Goal: Information Seeking & Learning: Learn about a topic

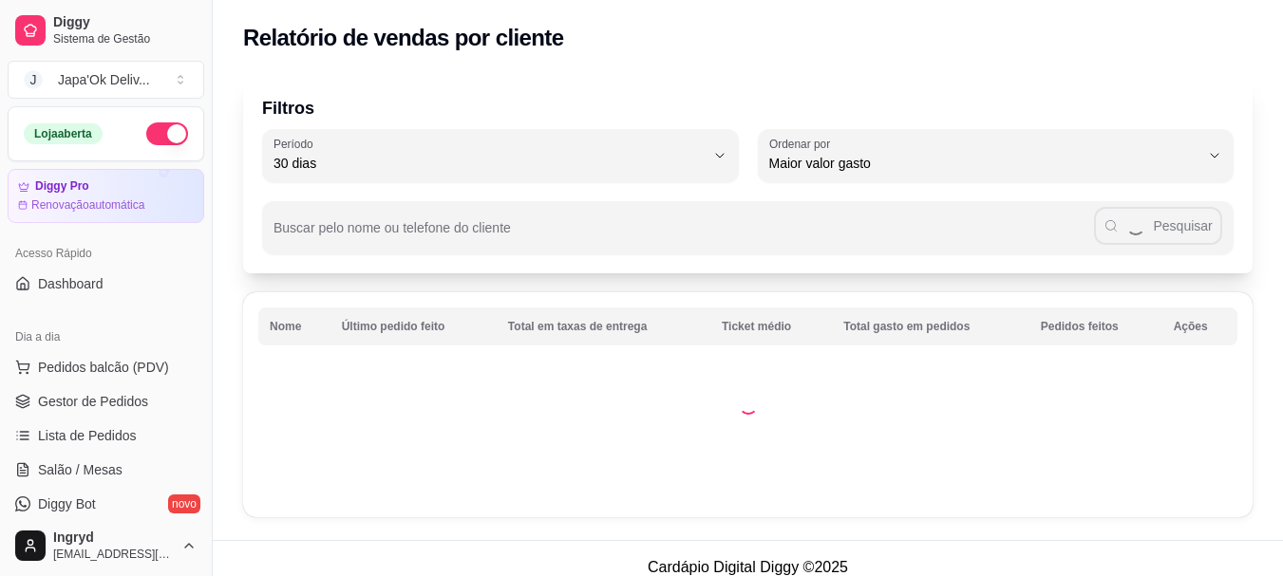
select select "30"
select select "HIGHEST_TOTAL_SPENT_WITH_ORDERS"
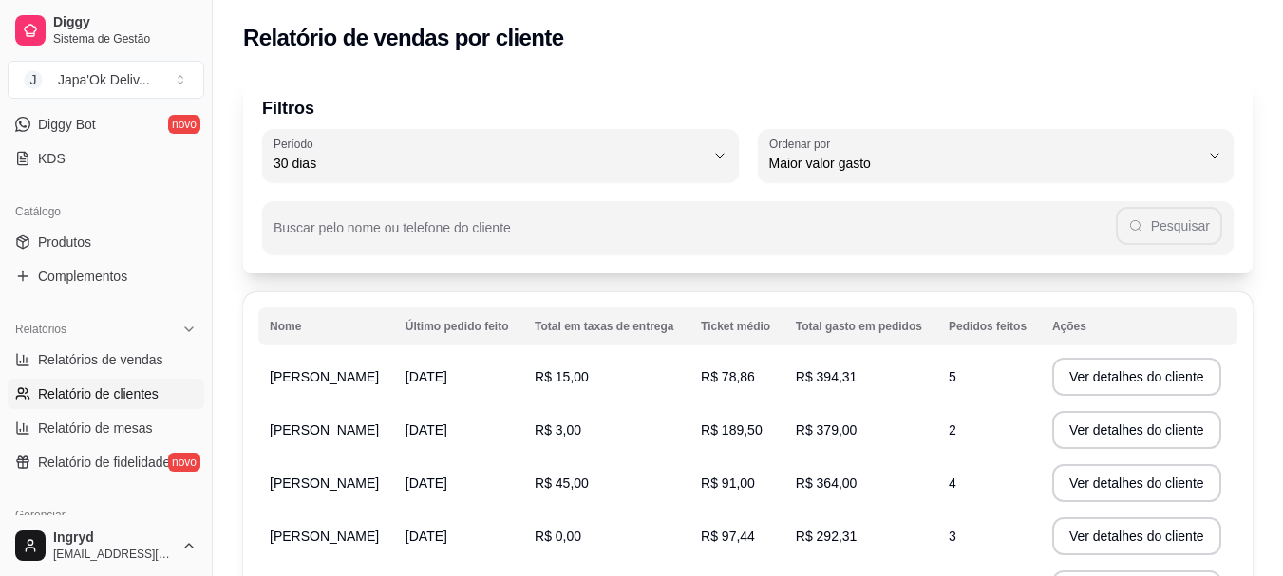
drag, startPoint x: 837, startPoint y: 370, endPoint x: 878, endPoint y: 371, distance: 41.8
click at [878, 371] on td "R$ 394,31" at bounding box center [860, 376] width 153 height 53
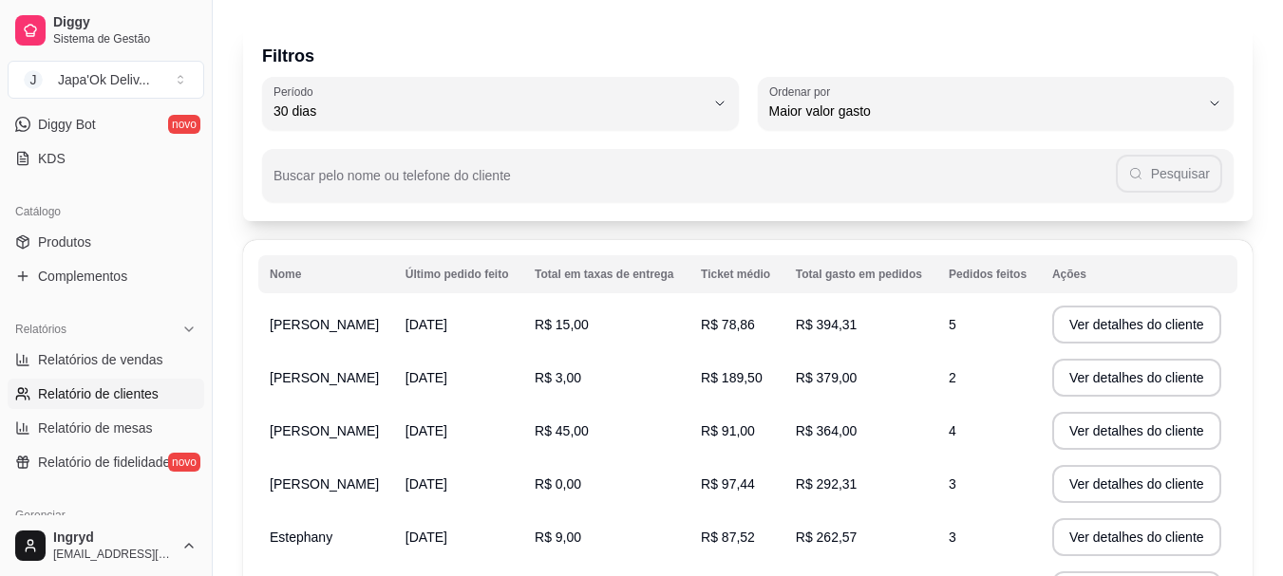
scroll to position [0, 0]
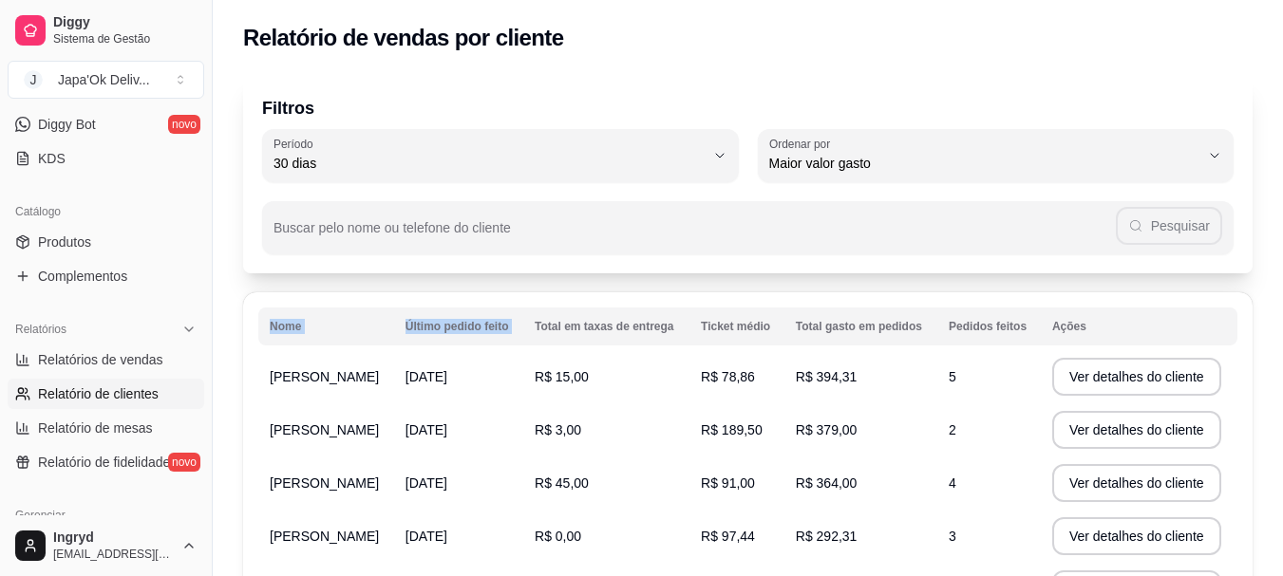
drag, startPoint x: 245, startPoint y: 362, endPoint x: 563, endPoint y: 321, distance: 320.7
click at [487, 281] on div "Filtros 30 Período Hoje Ontem 7 dias 15 dias 30 dias 45 dias 60 dias Período 30…" at bounding box center [748, 517] width 1070 height 905
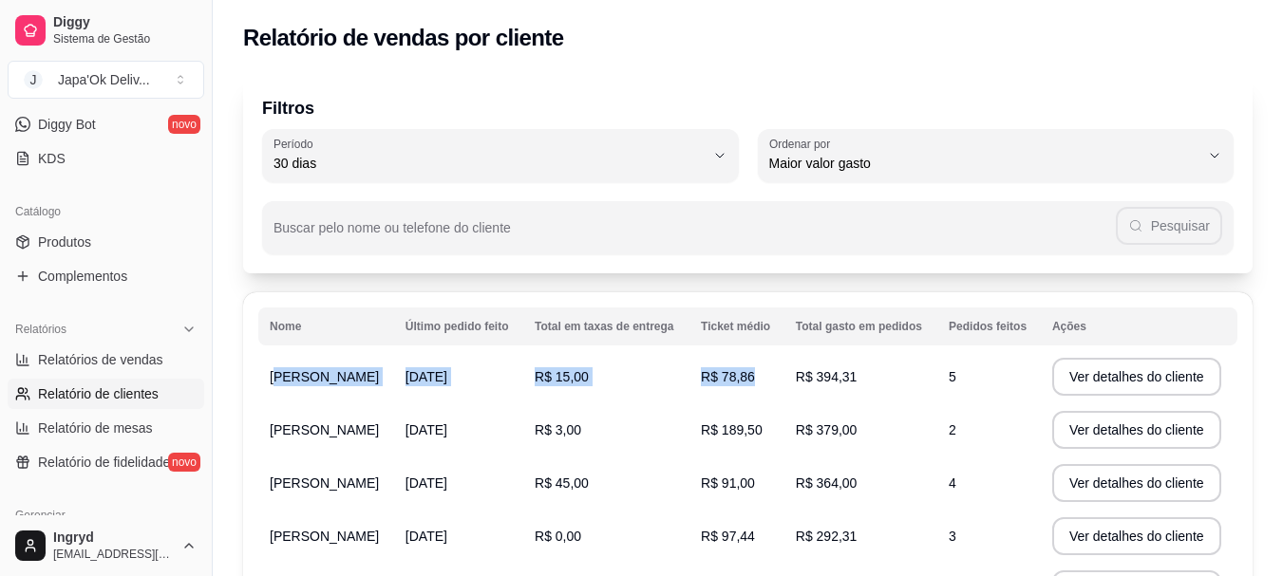
drag, startPoint x: 283, startPoint y: 372, endPoint x: 900, endPoint y: 371, distance: 617.2
click at [900, 371] on tr "Inah Cavalcante [DATE] R$ 15,00 R$ 78,86 R$ 394,31 5 Ver detalhes do cliente" at bounding box center [747, 376] width 979 height 53
click at [382, 333] on th "Nome" at bounding box center [326, 327] width 136 height 38
click at [422, 328] on th "Último pedido feito" at bounding box center [458, 327] width 129 height 38
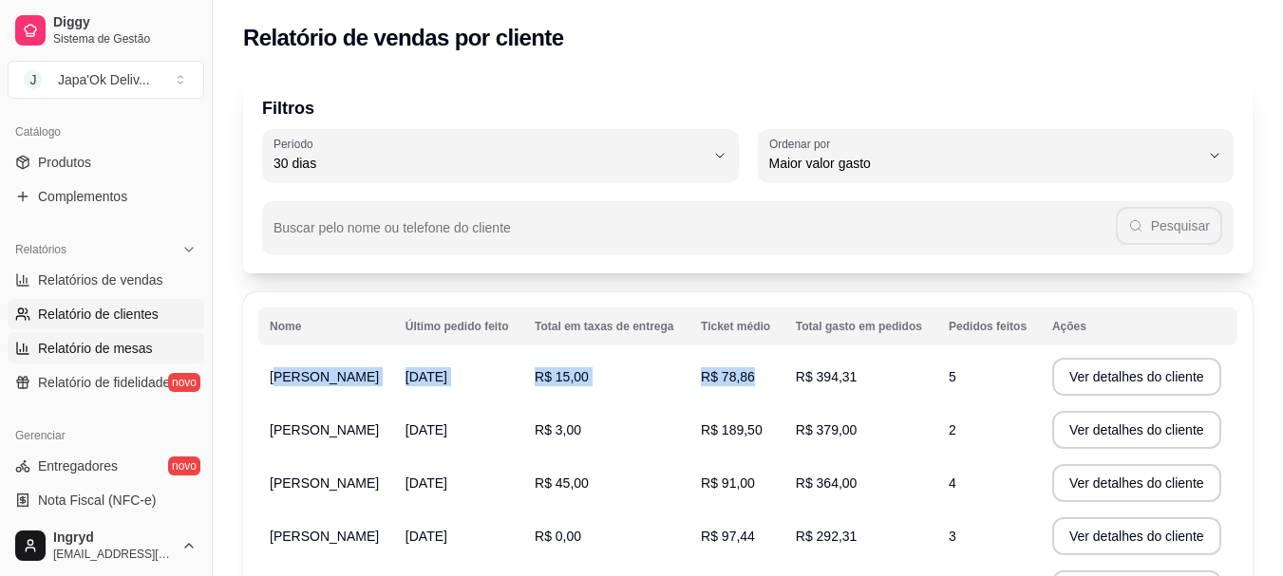
scroll to position [410, 0]
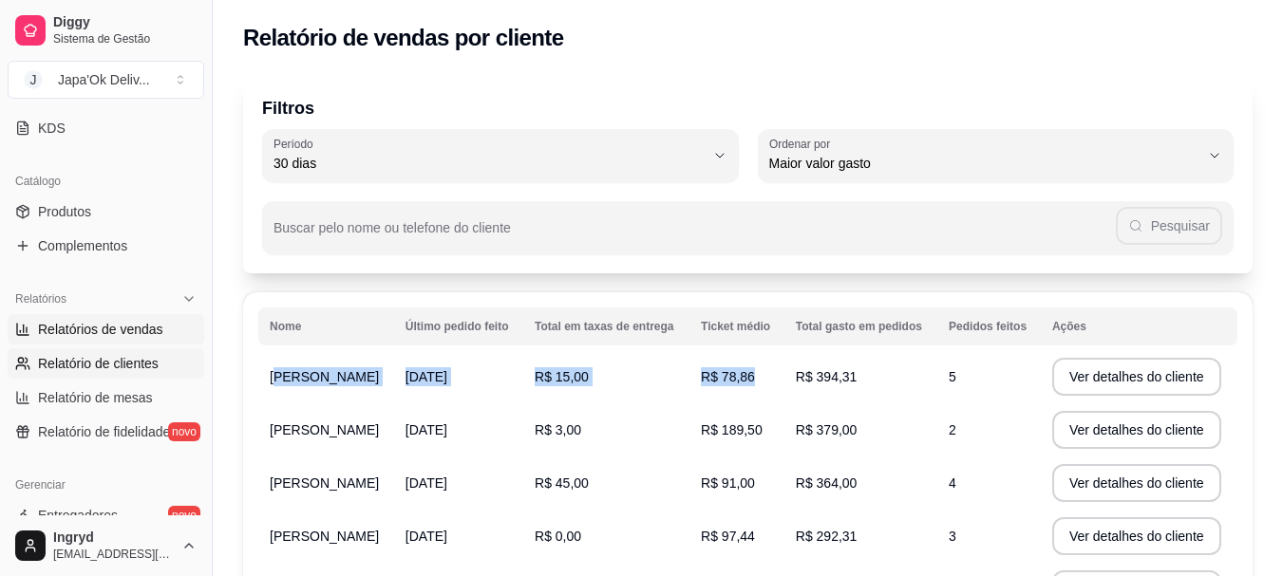
click at [70, 341] on link "Relatórios de vendas" at bounding box center [106, 329] width 197 height 30
select select "ALL"
select select "0"
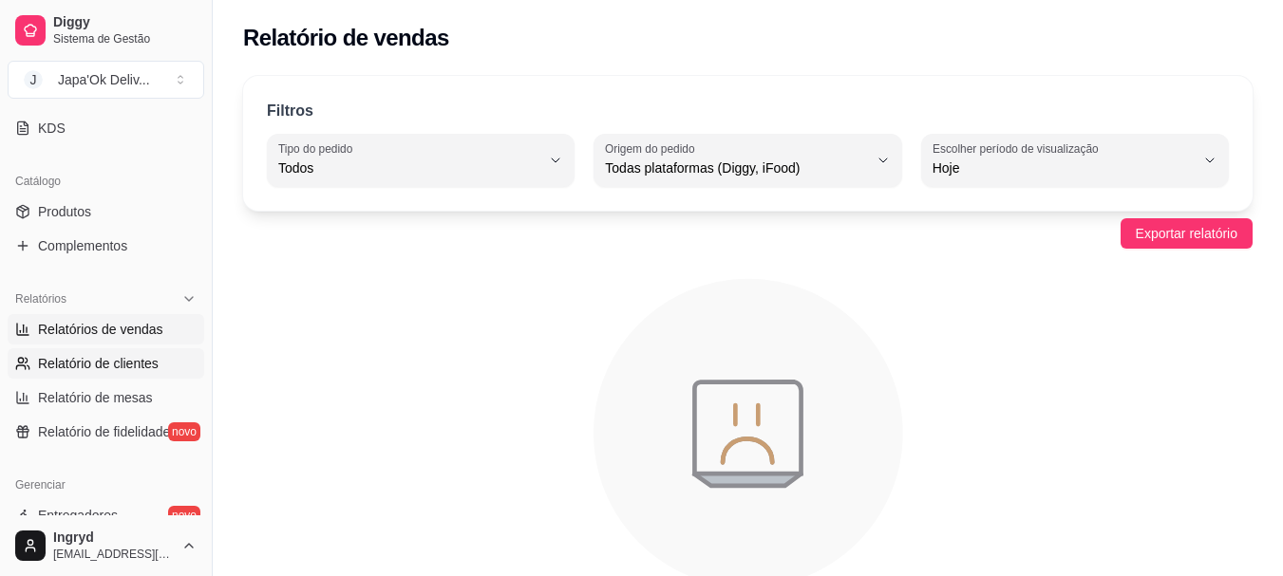
click at [76, 363] on span "Relatório de clientes" at bounding box center [98, 363] width 121 height 19
select select "30"
select select "HIGHEST_TOTAL_SPENT_WITH_ORDERS"
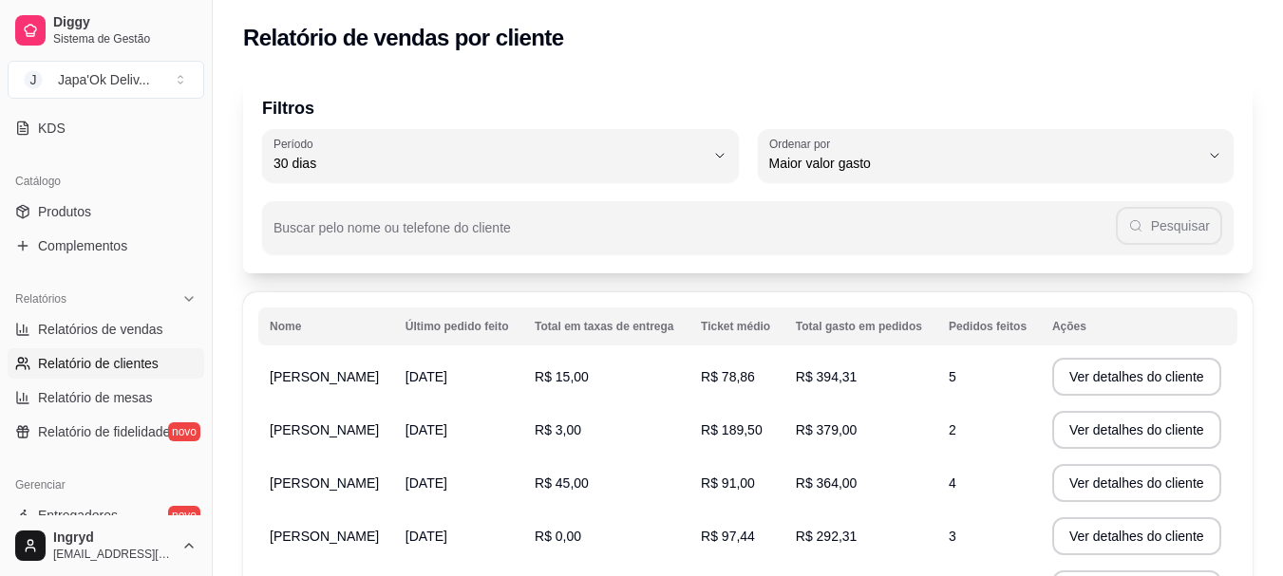
drag, startPoint x: 308, startPoint y: 446, endPoint x: 323, endPoint y: 448, distance: 15.3
click at [323, 448] on td "[PERSON_NAME]" at bounding box center [326, 430] width 136 height 53
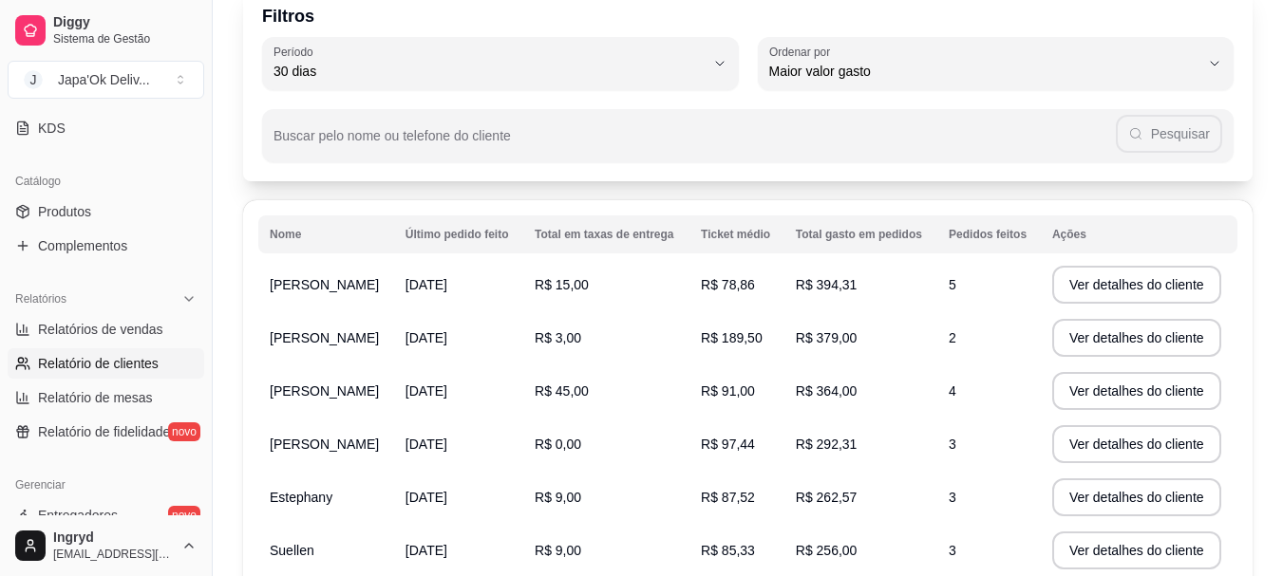
scroll to position [95, 0]
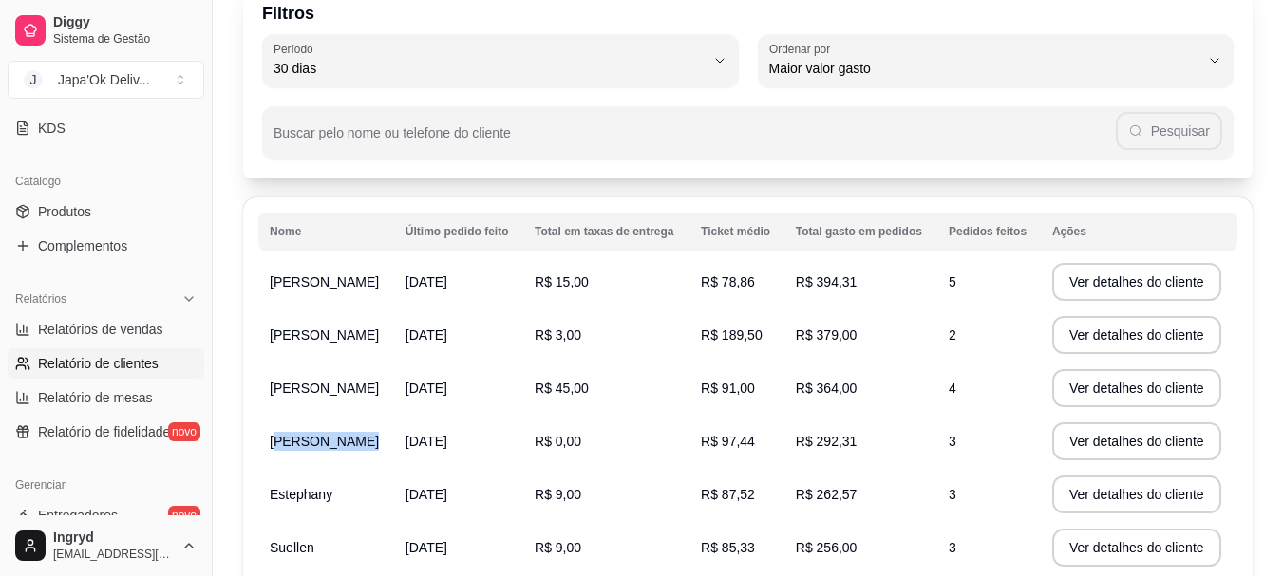
drag, startPoint x: 276, startPoint y: 444, endPoint x: 442, endPoint y: 449, distance: 165.3
click at [441, 449] on tr "[PERSON_NAME] [DATE] R$ 0,00 R$ 97,44 R$ 292,31 3 Ver detalhes do cliente" at bounding box center [747, 441] width 979 height 53
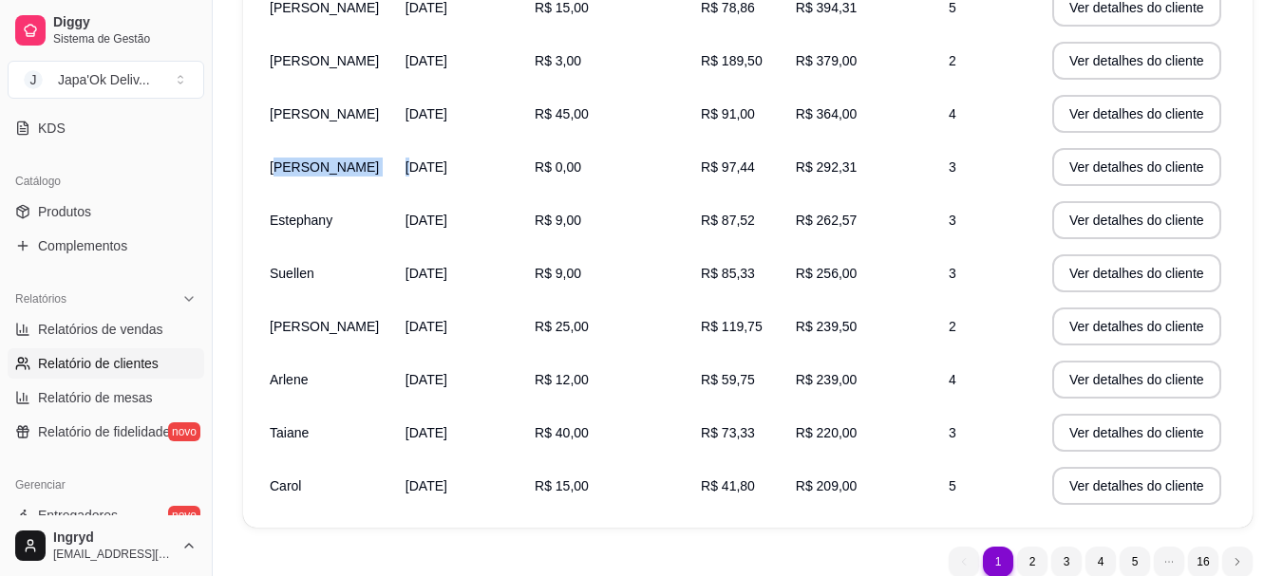
scroll to position [447, 0]
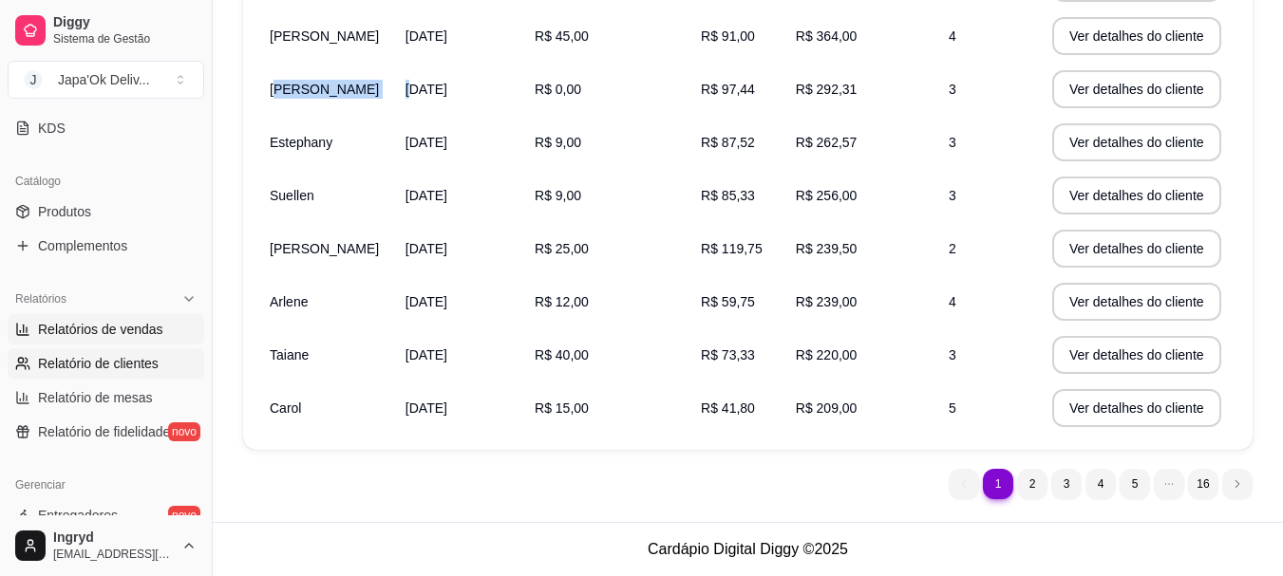
click at [118, 336] on span "Relatórios de vendas" at bounding box center [100, 329] width 125 height 19
select select "ALL"
select select "0"
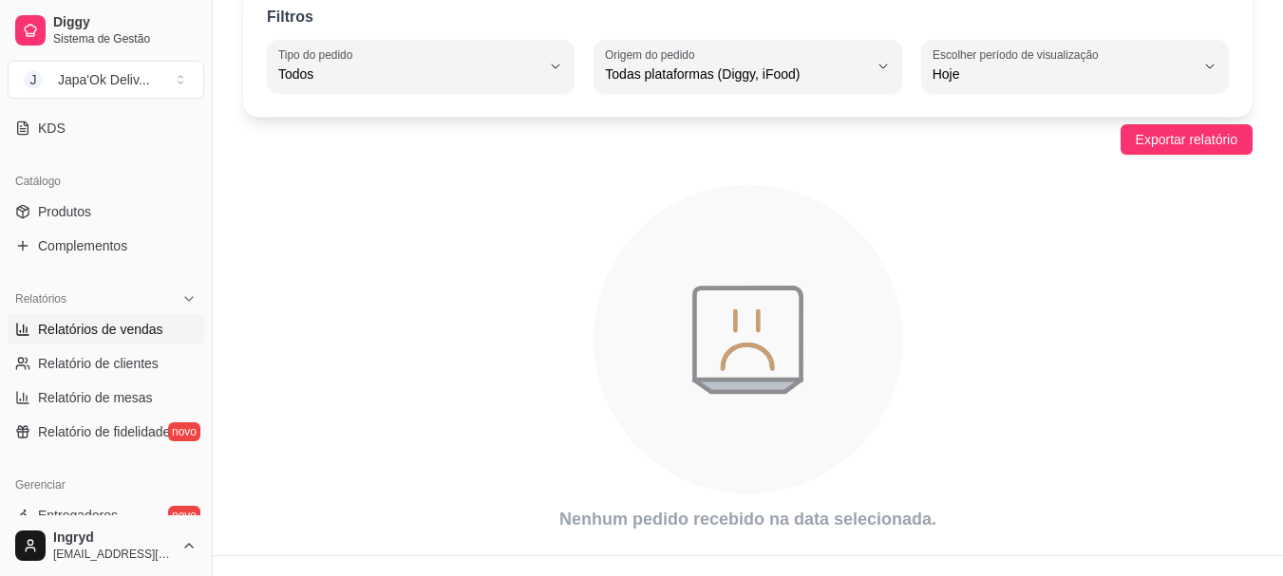
scroll to position [95, 0]
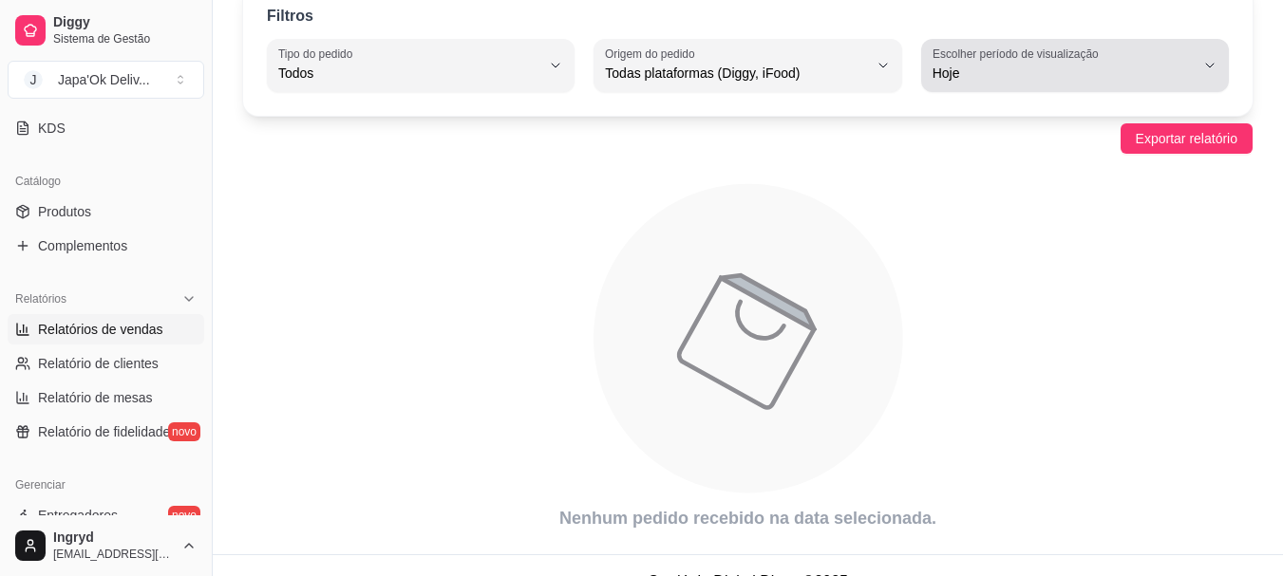
click at [985, 83] on div "Hoje" at bounding box center [1063, 66] width 262 height 38
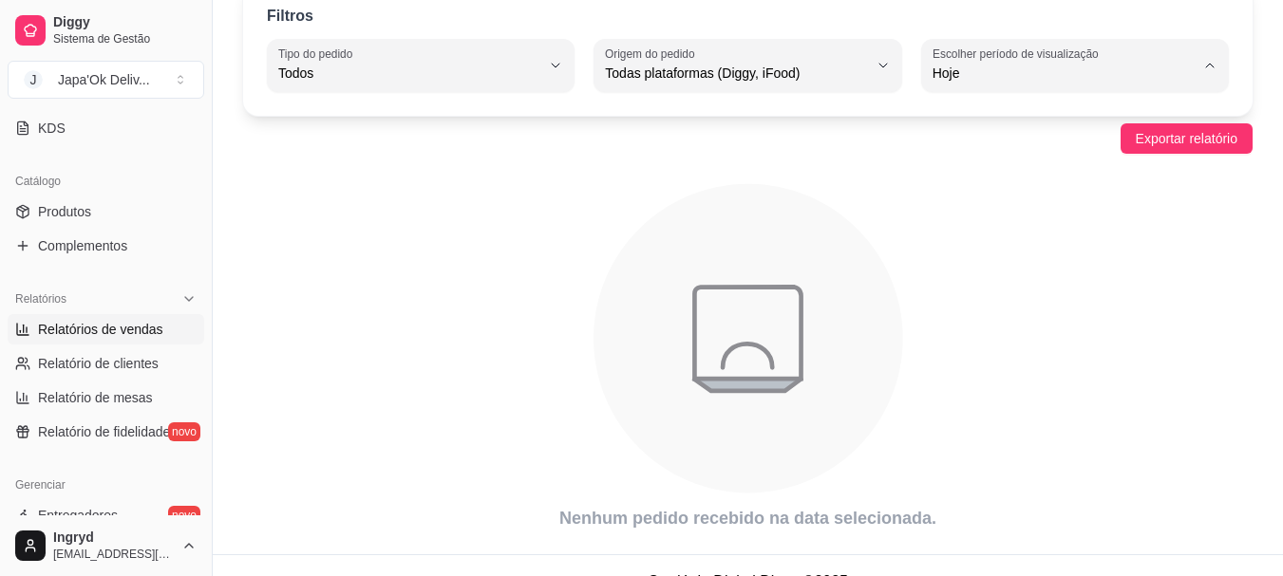
click at [985, 142] on span "Ontem" at bounding box center [1065, 150] width 248 height 18
type input "1"
select select "1"
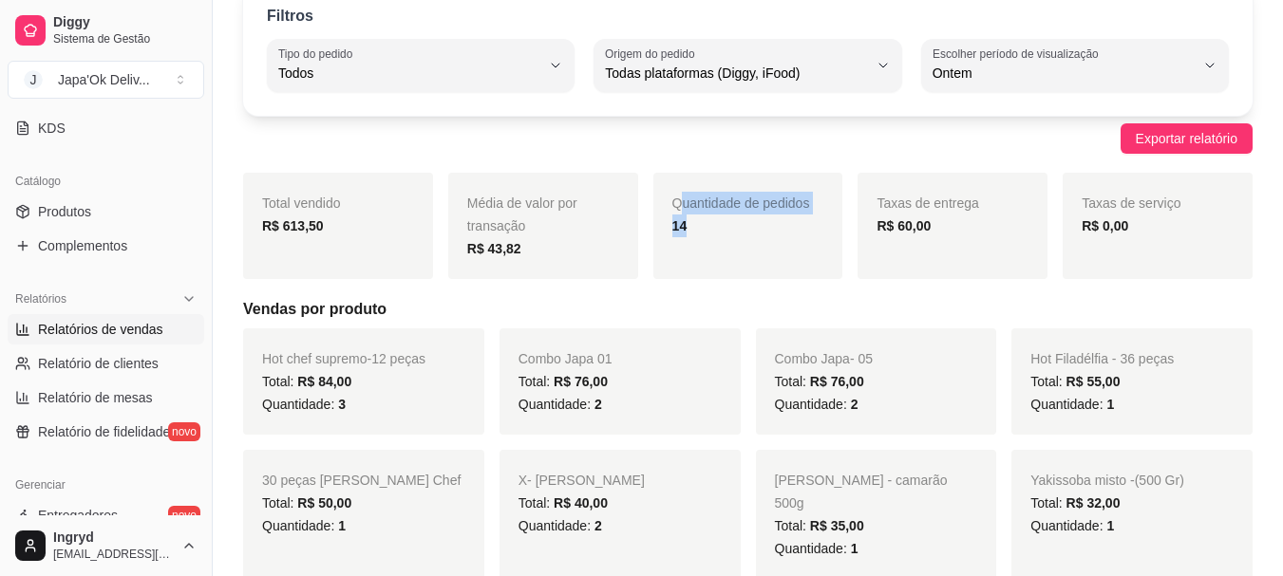
drag, startPoint x: 677, startPoint y: 213, endPoint x: 708, endPoint y: 229, distance: 35.2
click at [708, 229] on div "Quantidade de pedidos 14" at bounding box center [748, 226] width 190 height 106
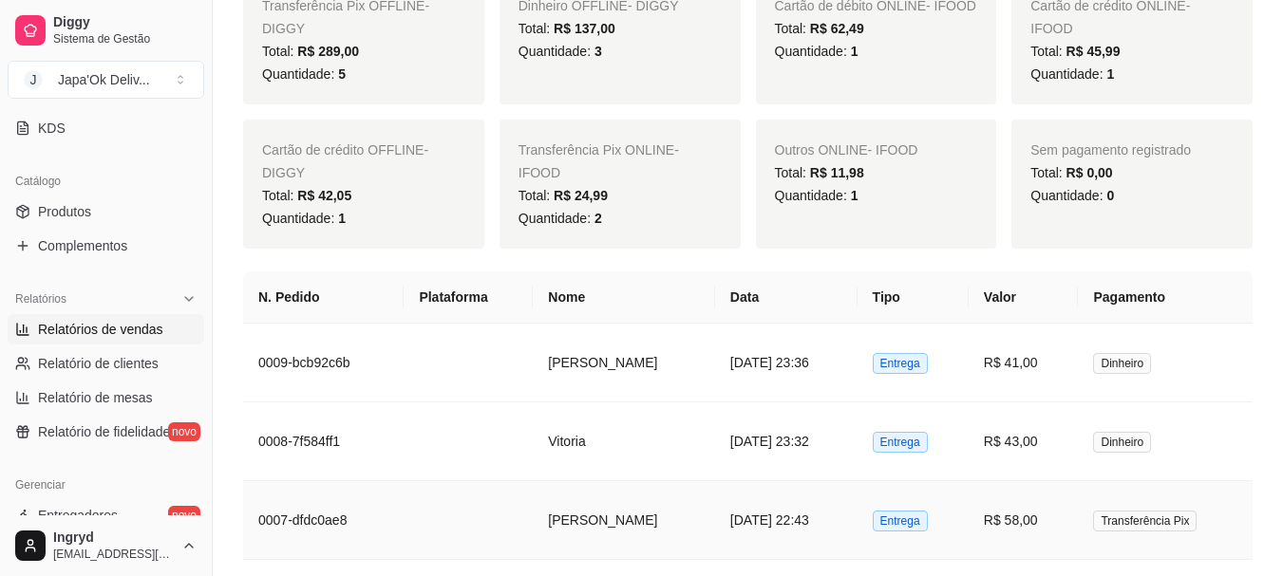
scroll to position [1045, 0]
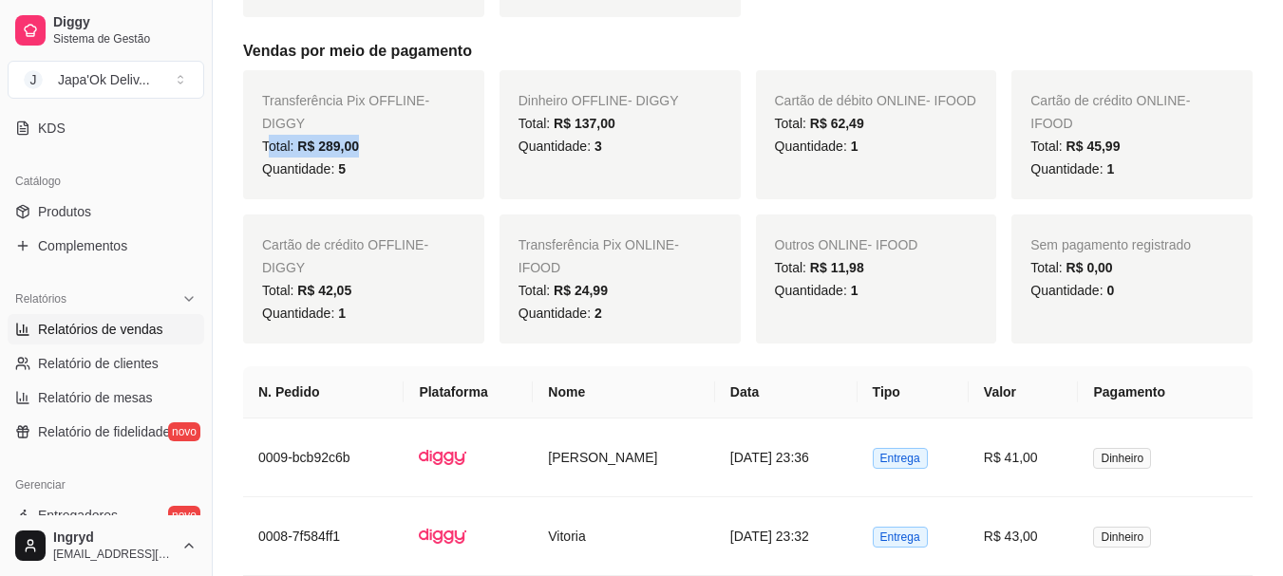
drag, startPoint x: 267, startPoint y: 123, endPoint x: 360, endPoint y: 132, distance: 93.4
click at [360, 135] on div "Total: R$ 289,00" at bounding box center [363, 146] width 203 height 23
click at [334, 161] on span "Quantidade: 5" at bounding box center [304, 168] width 84 height 15
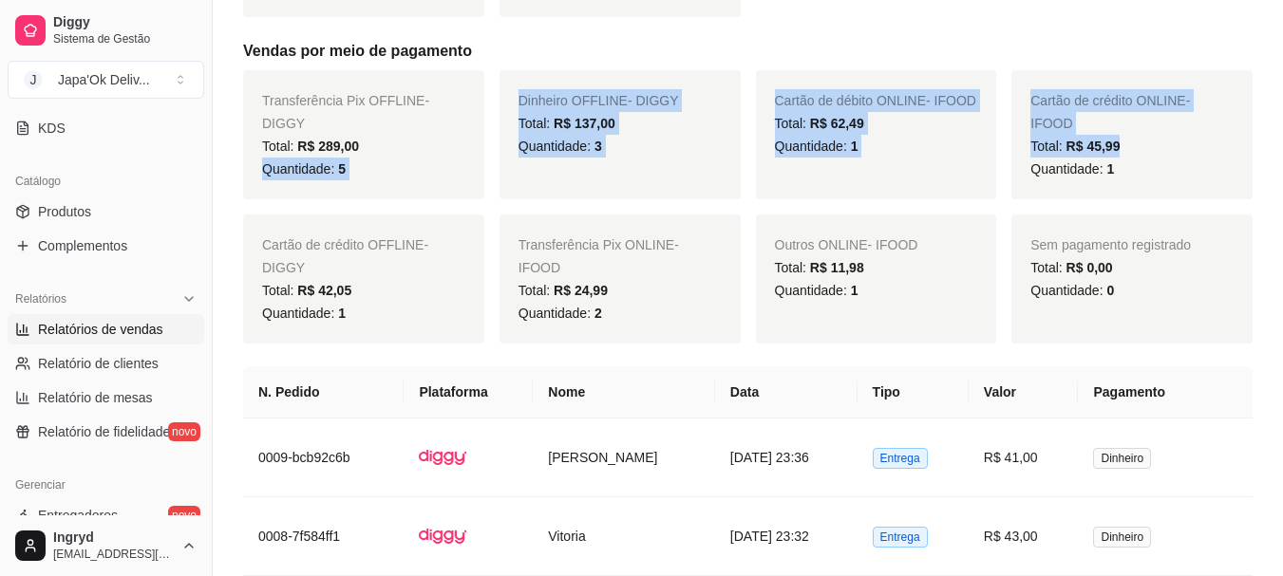
drag, startPoint x: 380, startPoint y: 134, endPoint x: 1032, endPoint y: 175, distance: 653.6
click at [1032, 175] on div "Transferência Pix OFFLINE - DIGGY Total: R$ 289,00 Quantidade: 5 Dinheiro OFFLI…" at bounding box center [747, 206] width 1009 height 273
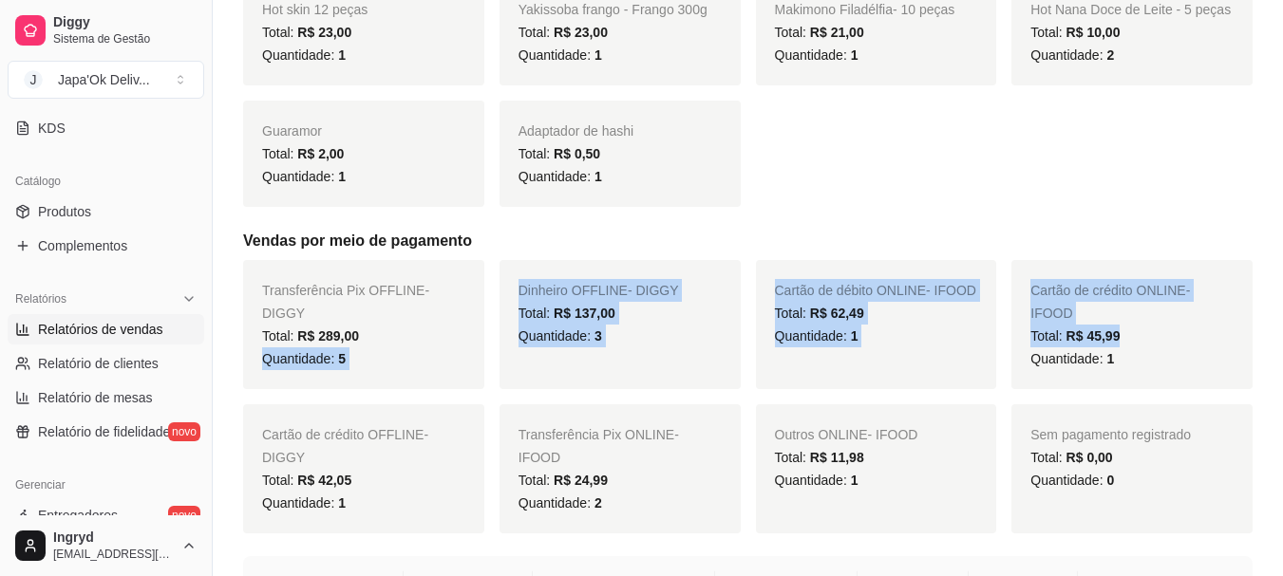
scroll to position [950, 0]
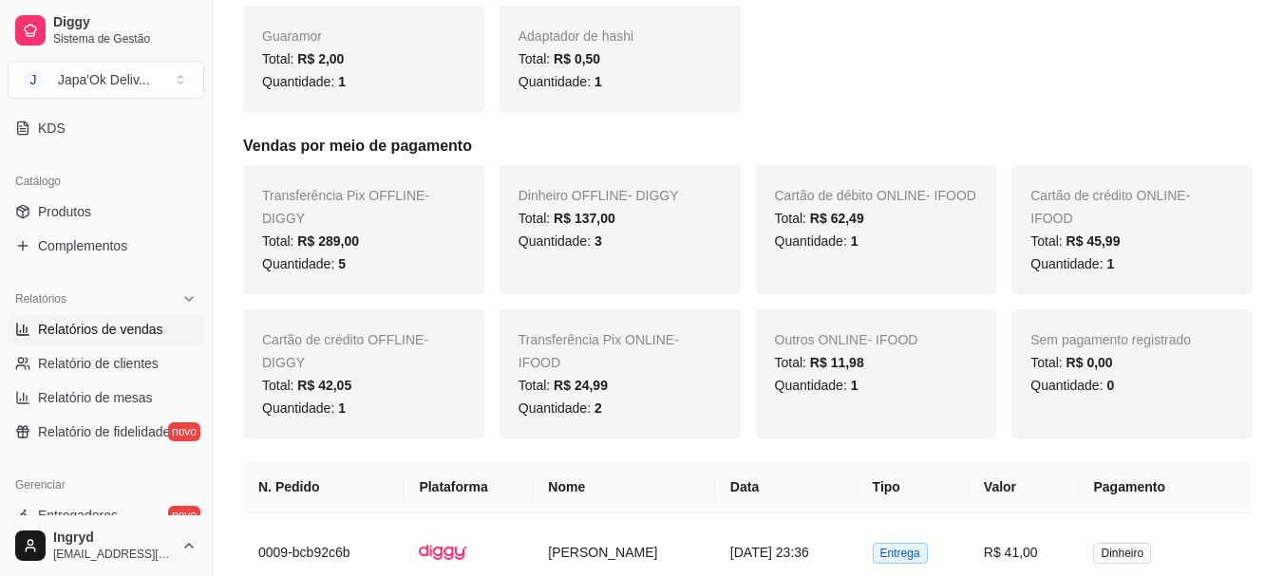
click at [678, 426] on div "Transferência Pix ONLINE - IFOOD Total: R$ 24,99 Quantidade: 2" at bounding box center [619, 374] width 241 height 129
